Goal: Information Seeking & Learning: Learn about a topic

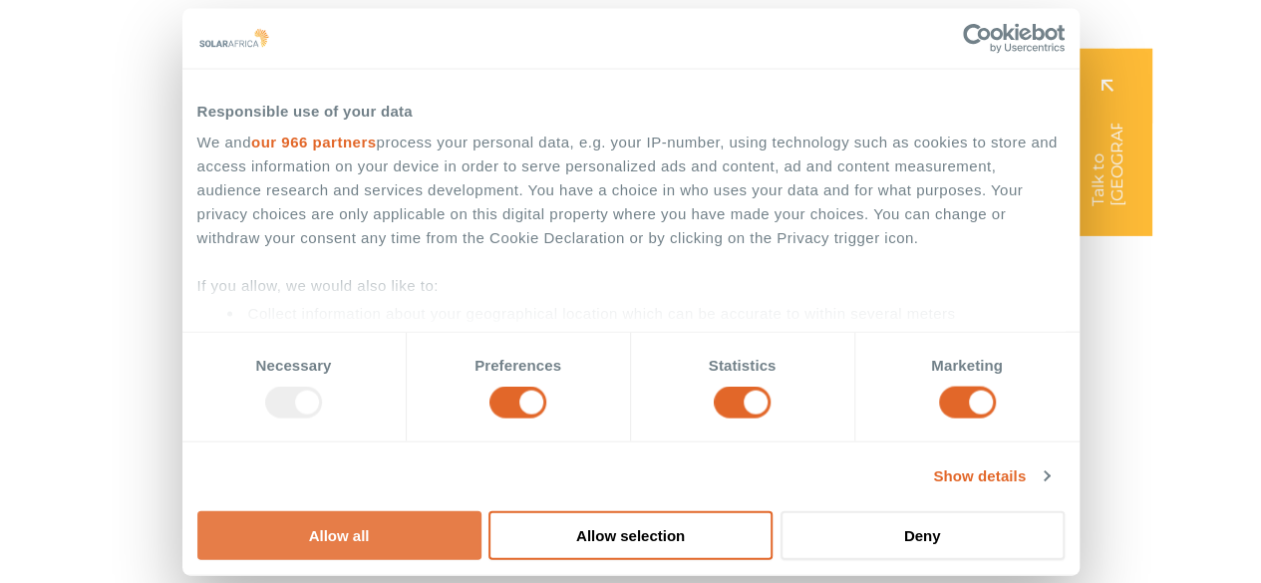
click at [482, 511] on button "Allow all" at bounding box center [339, 535] width 284 height 49
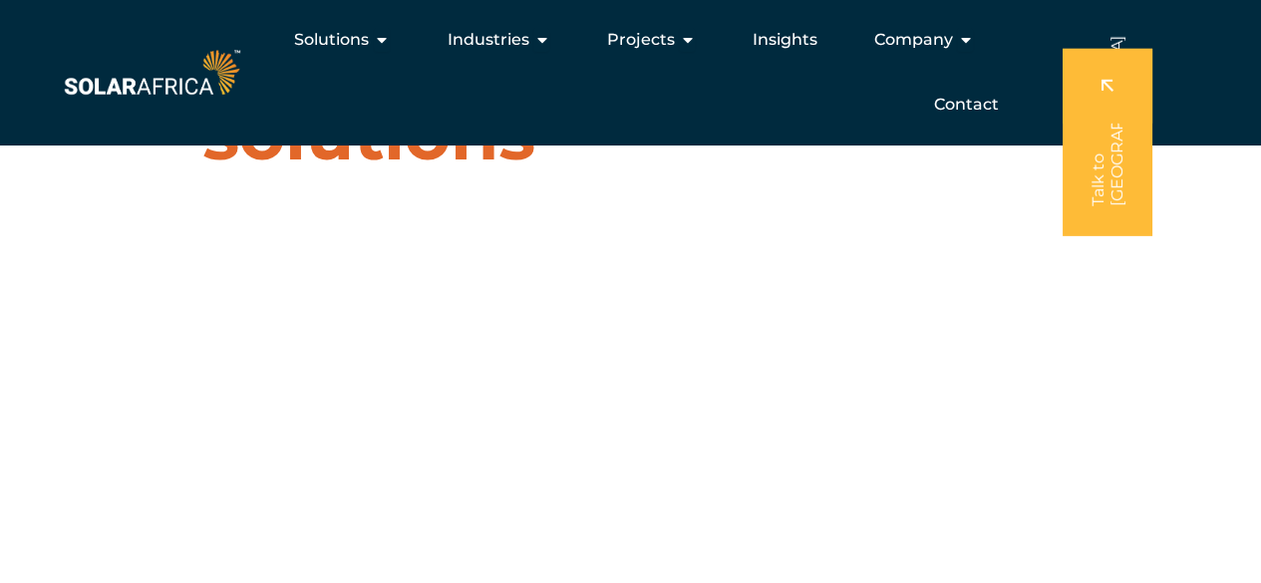
scroll to position [75, 0]
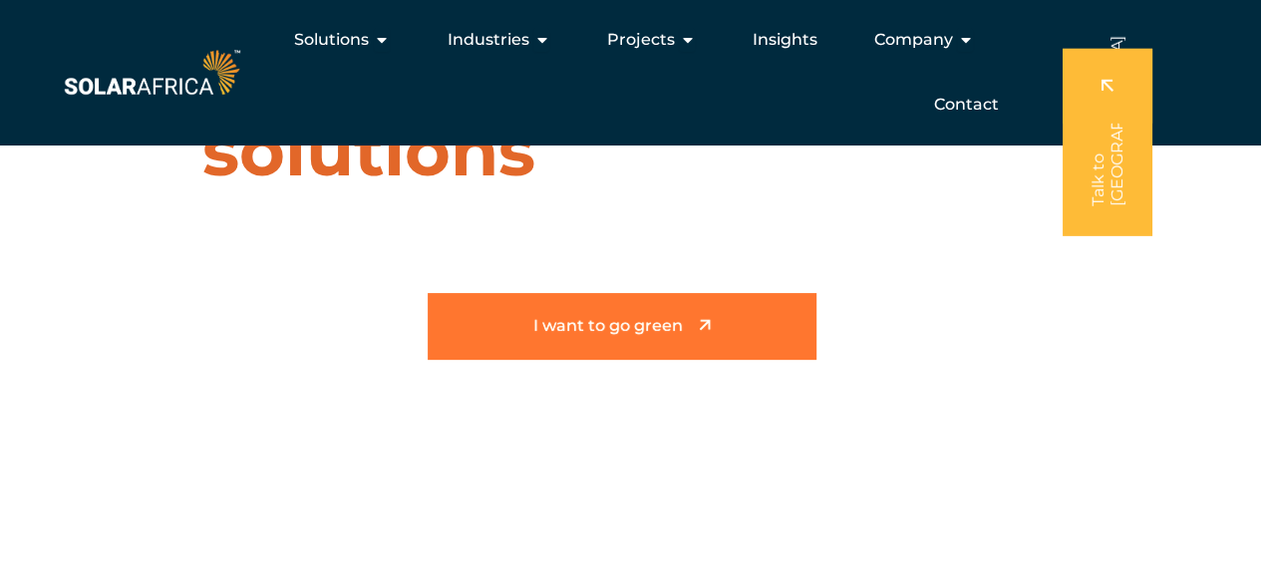
click at [642, 326] on span "I want to go green" at bounding box center [608, 326] width 150 height 17
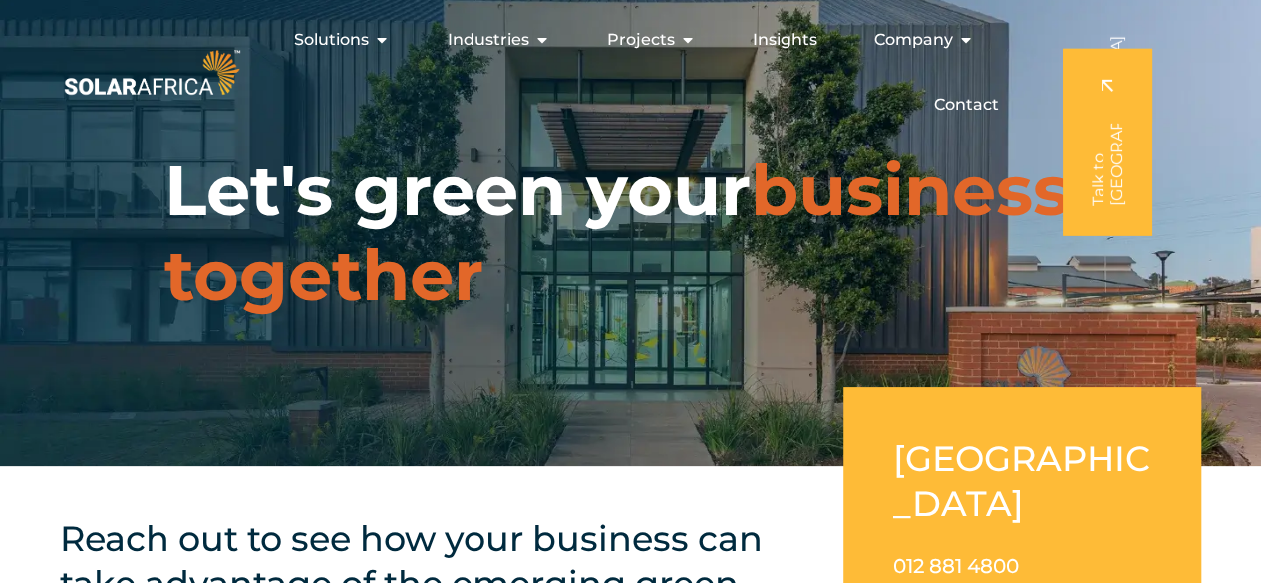
drag, startPoint x: 1270, startPoint y: 54, endPoint x: 1274, endPoint y: -13, distance: 66.9
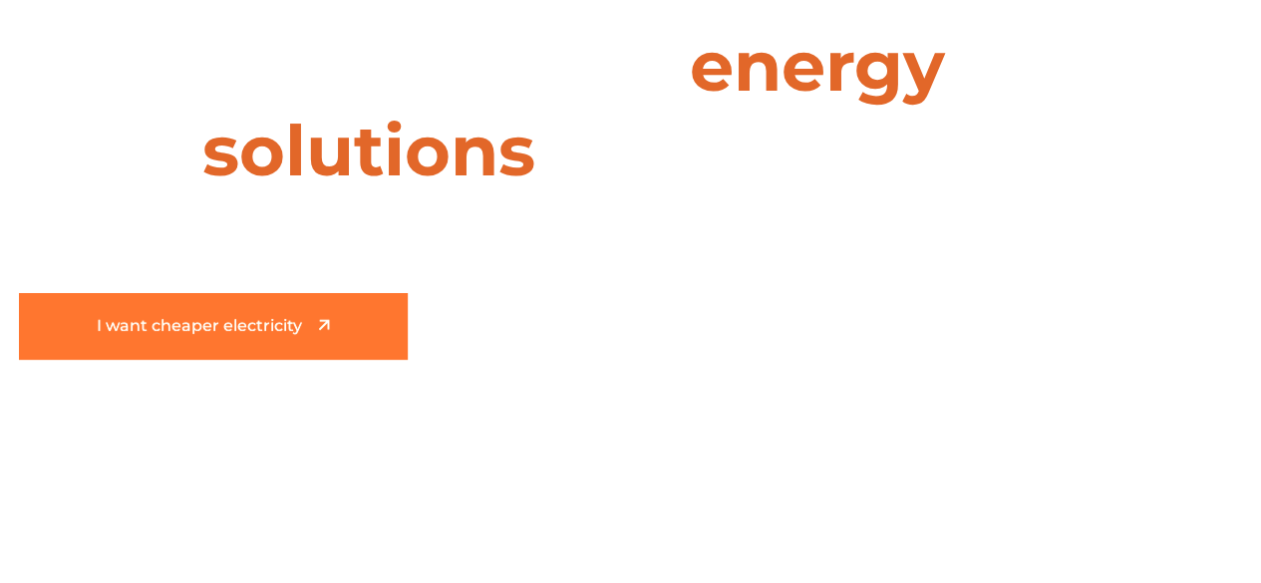
click at [218, 334] on span "I want cheaper electricity" at bounding box center [199, 326] width 205 height 17
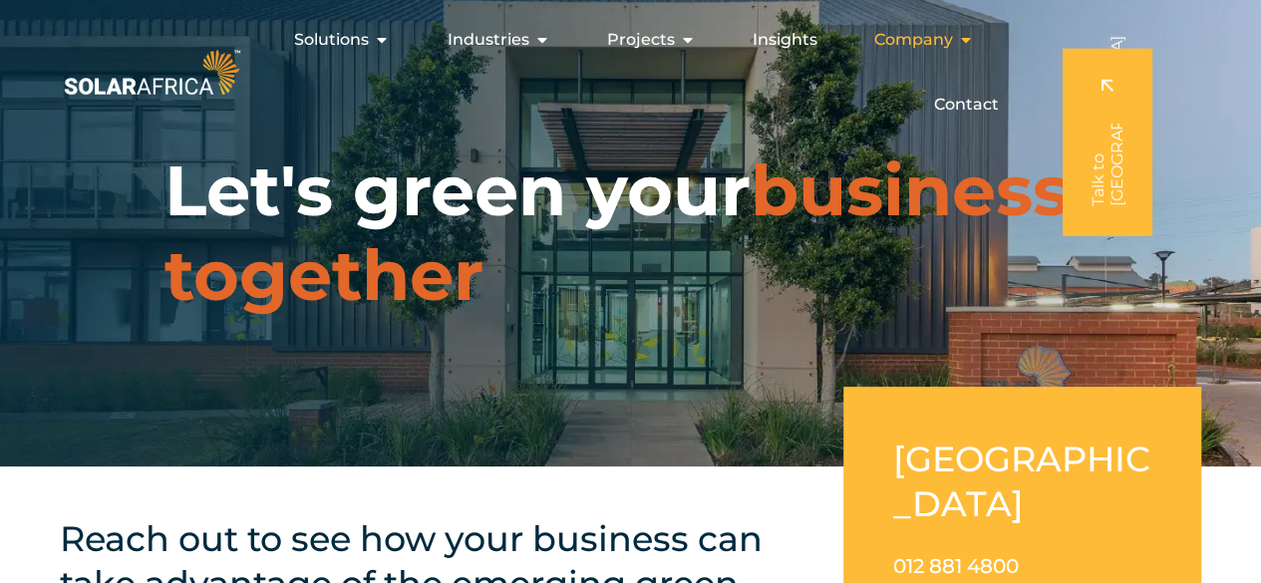
click at [957, 37] on icon "Menu" at bounding box center [965, 40] width 16 height 16
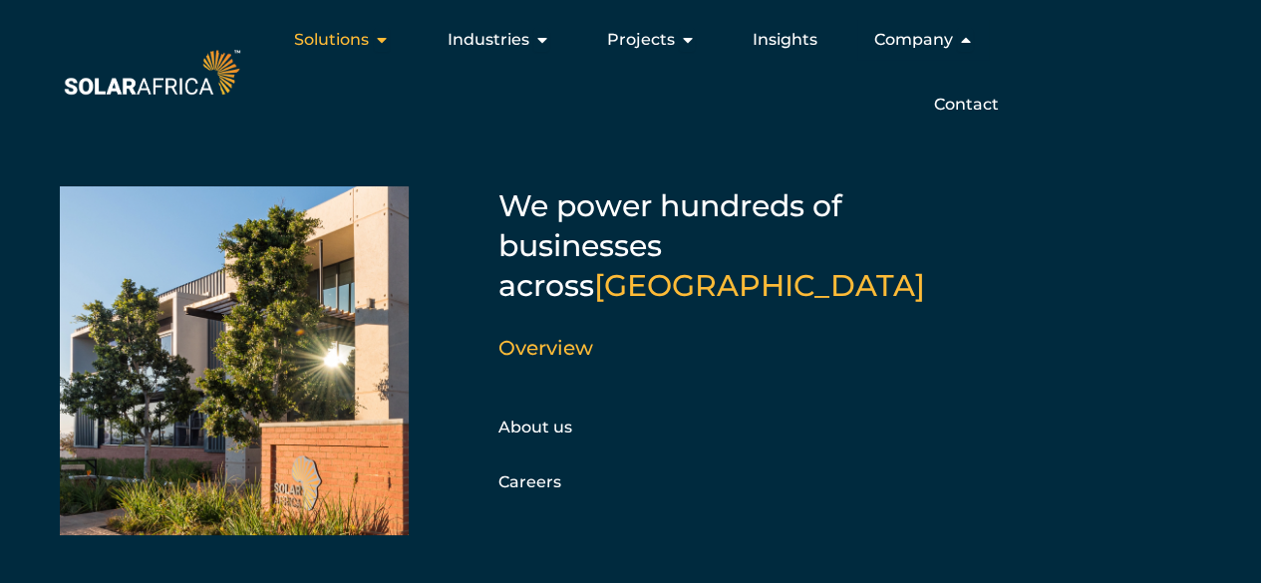
click at [385, 40] on icon "Menu" at bounding box center [382, 40] width 16 height 16
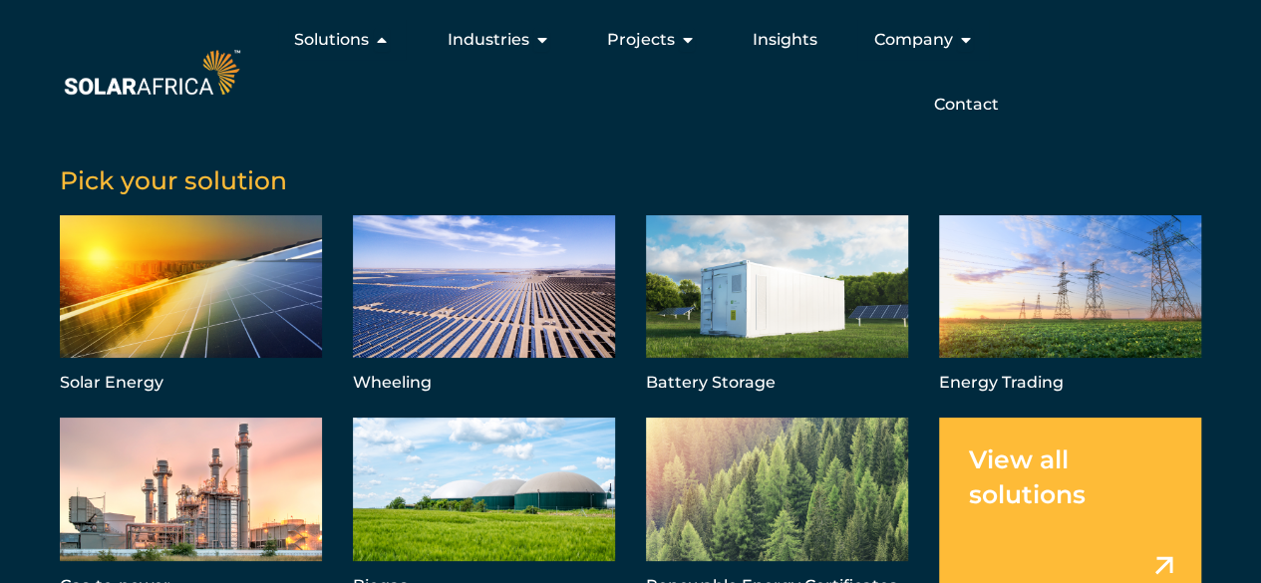
scroll to position [32, 0]
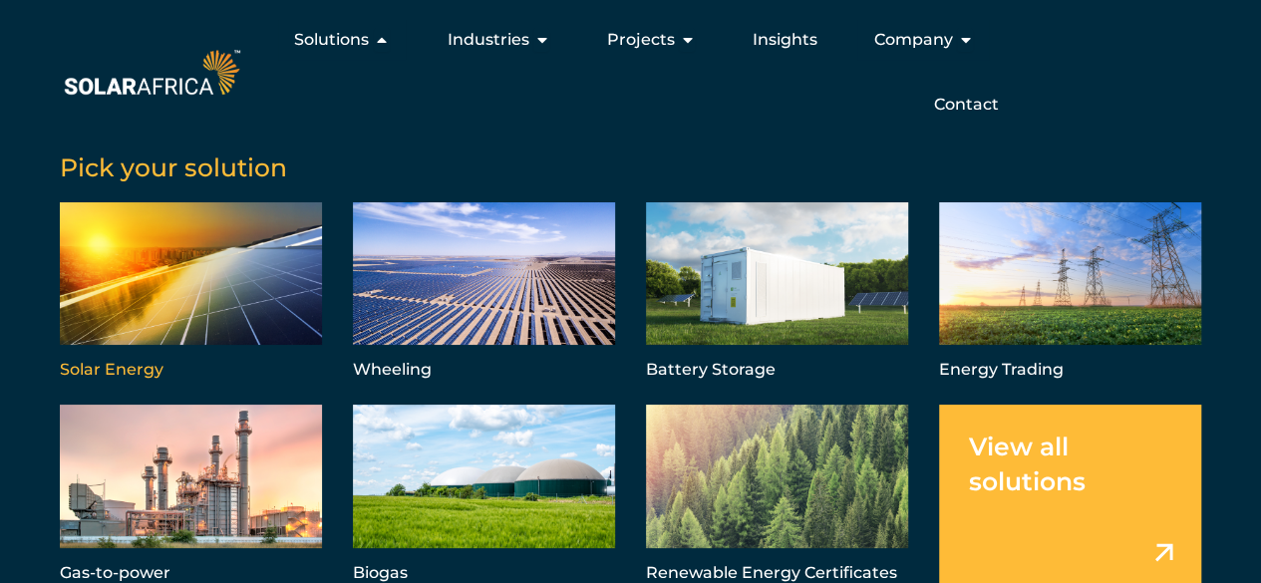
click at [152, 368] on link "Menu" at bounding box center [191, 293] width 262 height 182
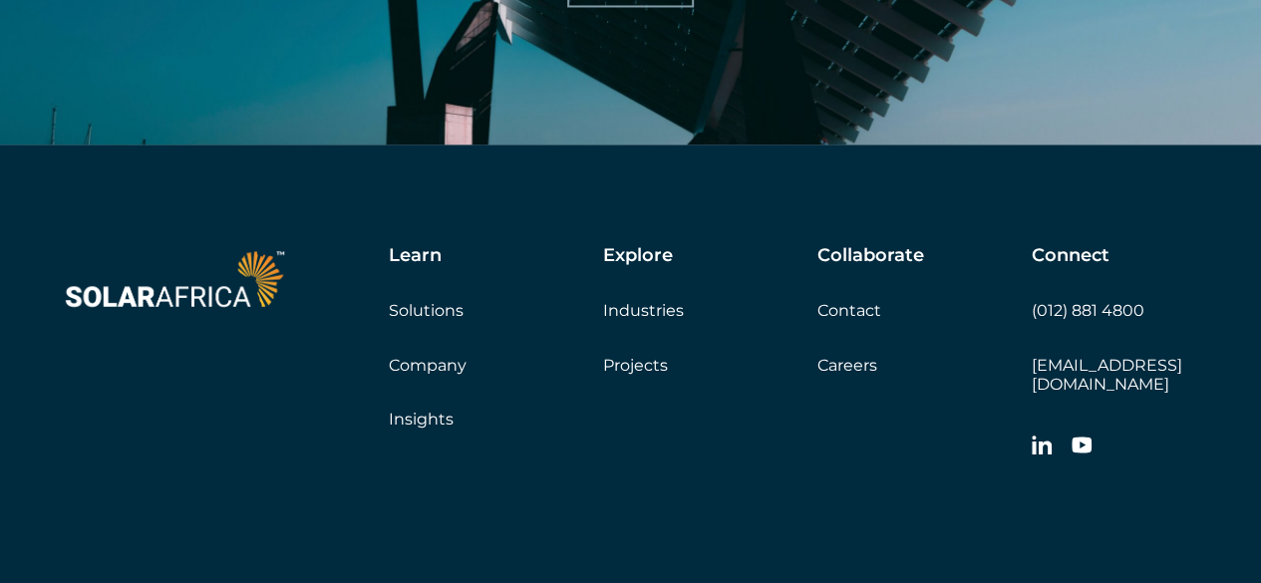
scroll to position [9427, 0]
